Goal: Transaction & Acquisition: Purchase product/service

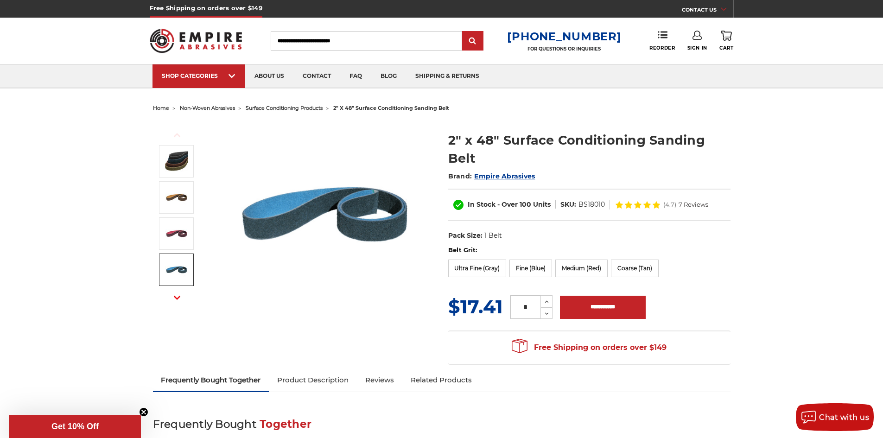
click at [169, 266] on img at bounding box center [176, 269] width 23 height 23
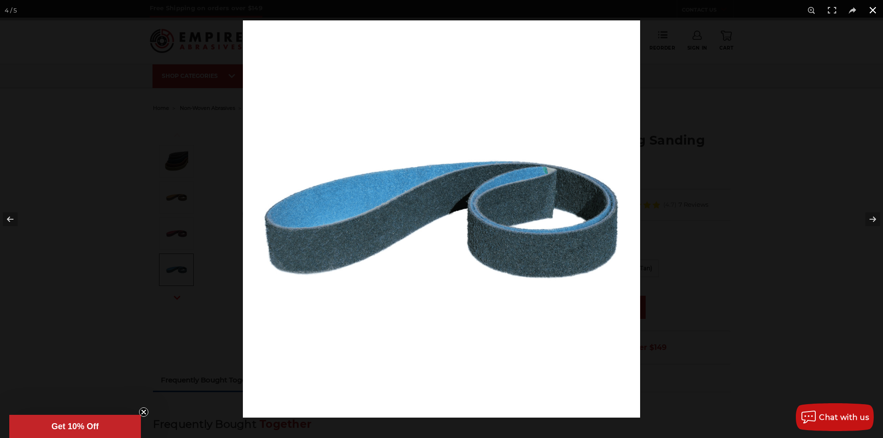
click at [786, 131] on div at bounding box center [684, 239] width 883 height 438
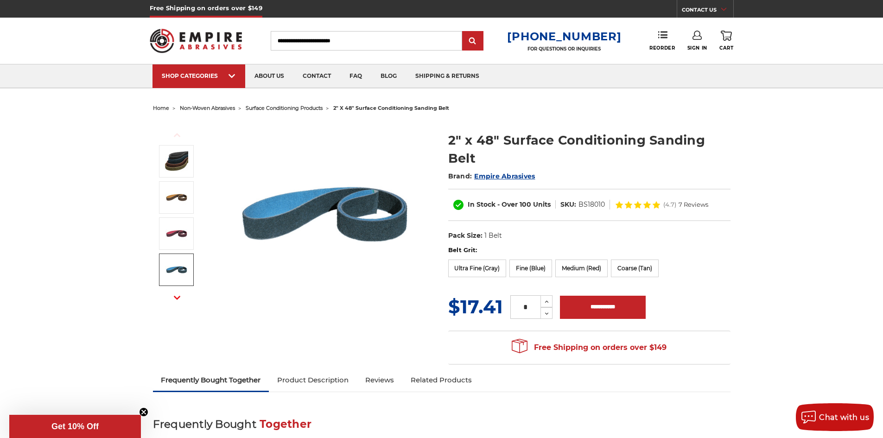
click at [190, 263] on link at bounding box center [176, 269] width 35 height 32
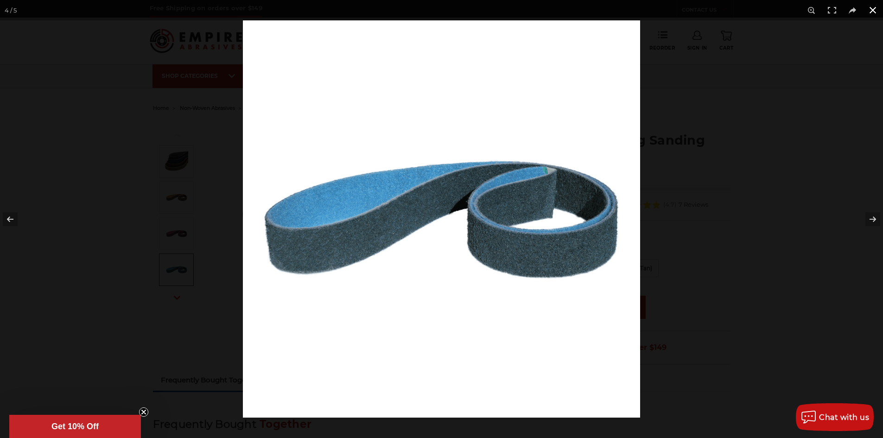
click at [685, 225] on div at bounding box center [684, 239] width 883 height 438
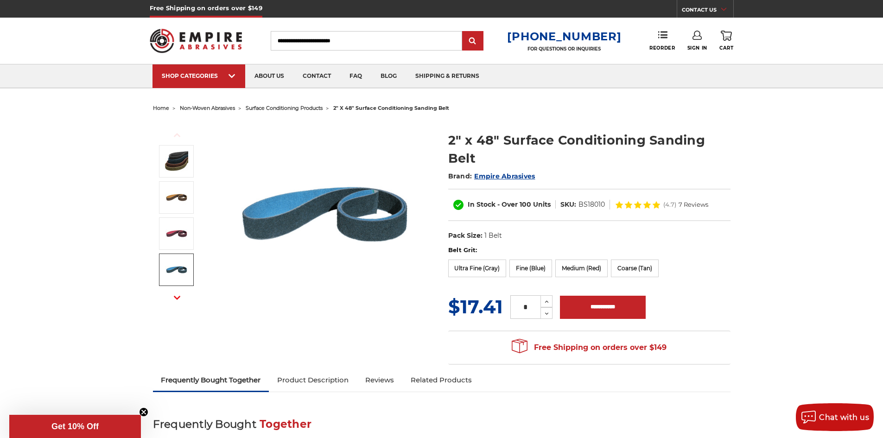
click at [171, 272] on img at bounding box center [176, 269] width 23 height 23
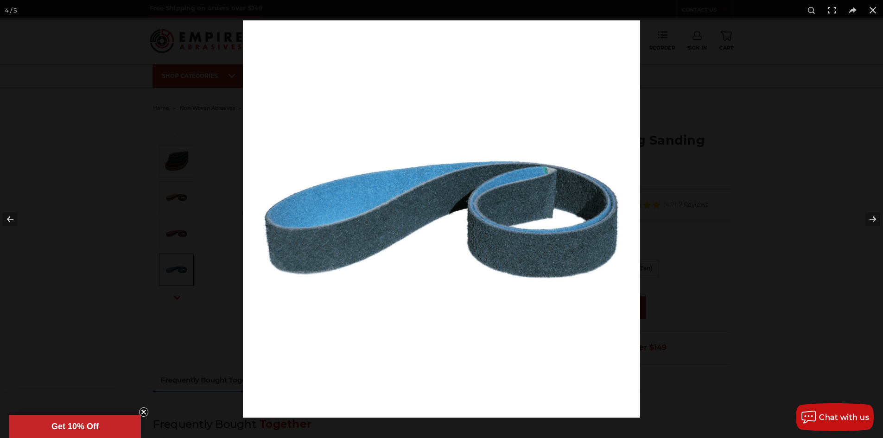
click at [64, 212] on div at bounding box center [441, 219] width 883 height 438
